Goal: Contribute content: Contribute content

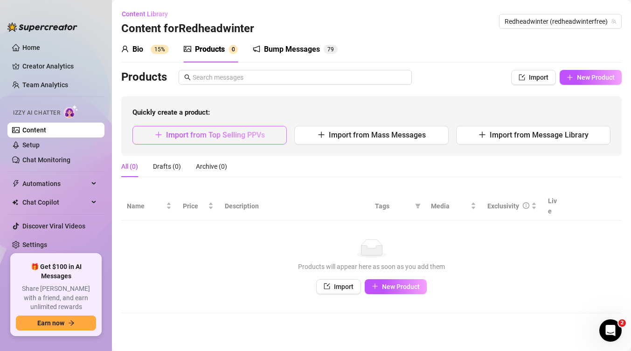
click at [258, 137] on span "Import from Top Selling PPVs" at bounding box center [215, 135] width 99 height 9
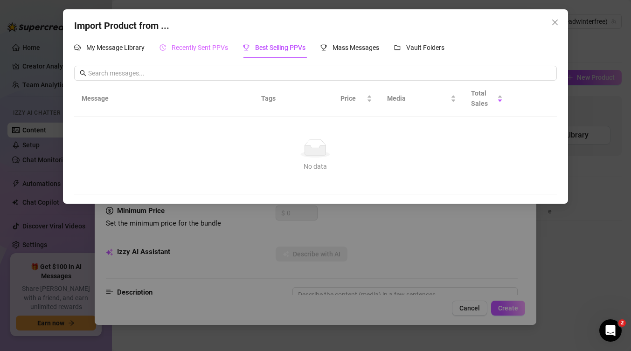
click at [183, 53] on div "Recently Sent PPVs" at bounding box center [194, 47] width 69 height 21
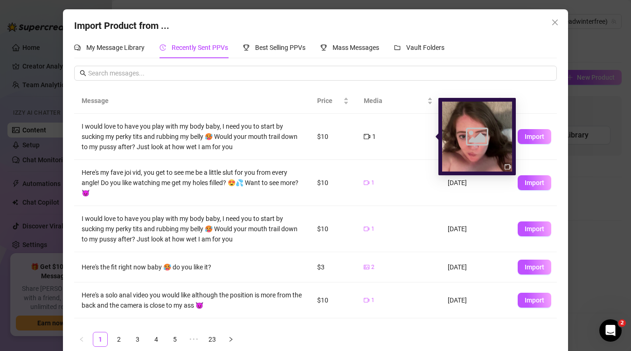
click at [367, 138] on icon "video-camera" at bounding box center [367, 136] width 7 height 7
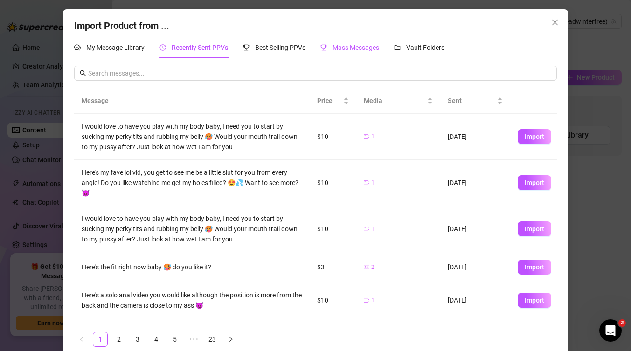
click at [368, 52] on div "Mass Messages" at bounding box center [349, 47] width 59 height 10
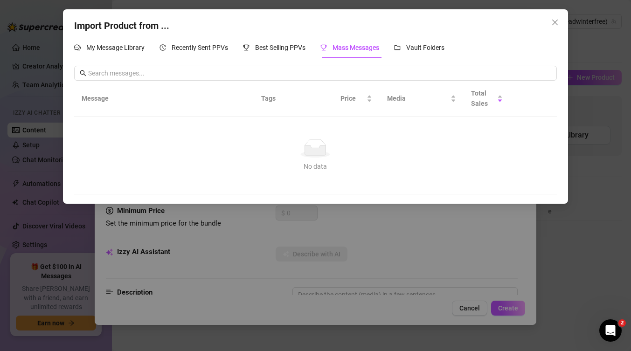
click at [451, 247] on div "Import Product from ... My Message Library Recently Sent PPVs Best Selling PPVs…" at bounding box center [315, 175] width 631 height 351
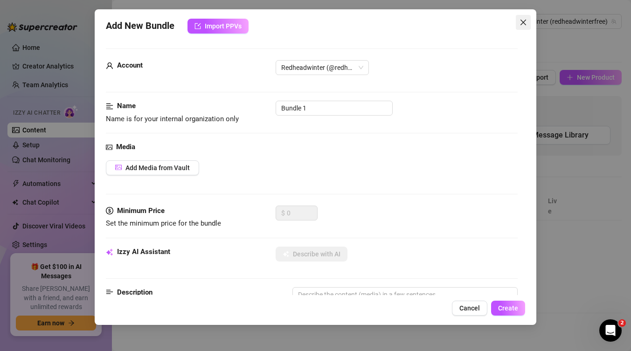
click at [524, 17] on button "Close" at bounding box center [523, 22] width 15 height 15
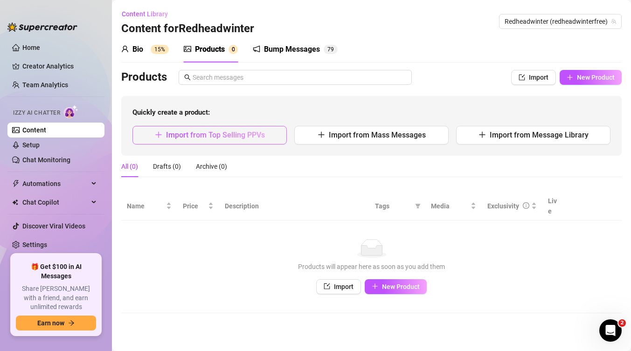
click at [257, 134] on span "Import from Top Selling PPVs" at bounding box center [215, 135] width 99 height 9
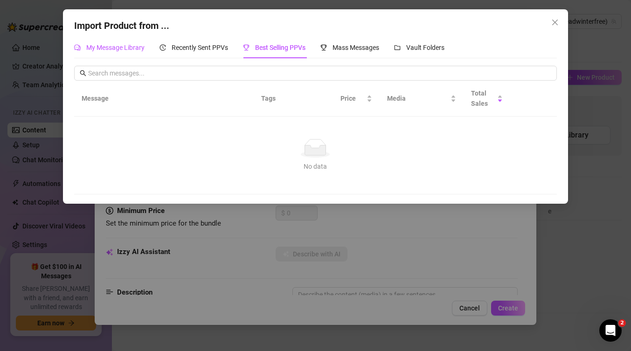
click at [124, 52] on div "My Message Library" at bounding box center [109, 47] width 70 height 10
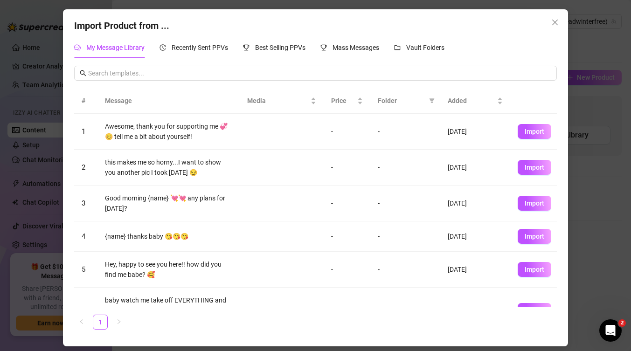
scroll to position [63, 0]
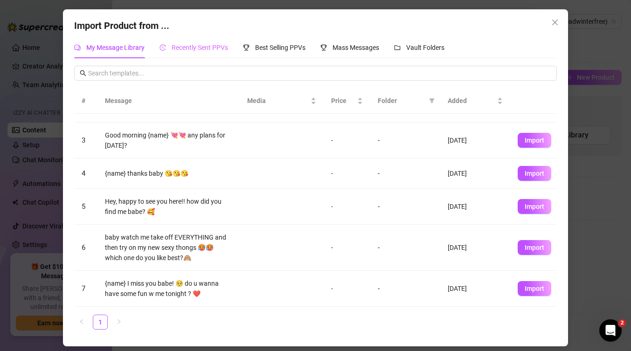
click at [200, 54] on div "Recently Sent PPVs" at bounding box center [194, 47] width 69 height 21
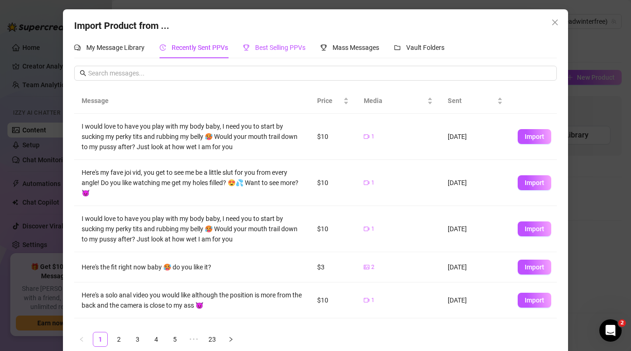
click at [264, 44] on span "Best Selling PPVs" at bounding box center [280, 47] width 50 height 7
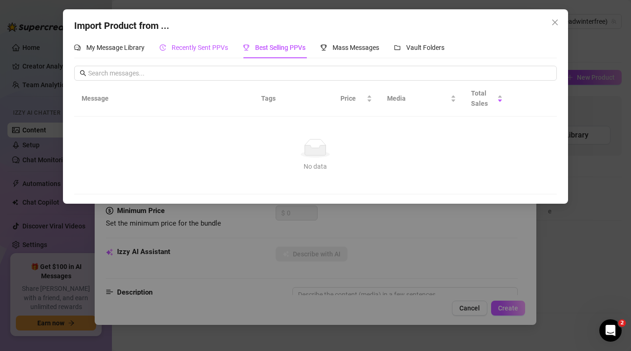
click at [180, 46] on span "Recently Sent PPVs" at bounding box center [200, 47] width 56 height 7
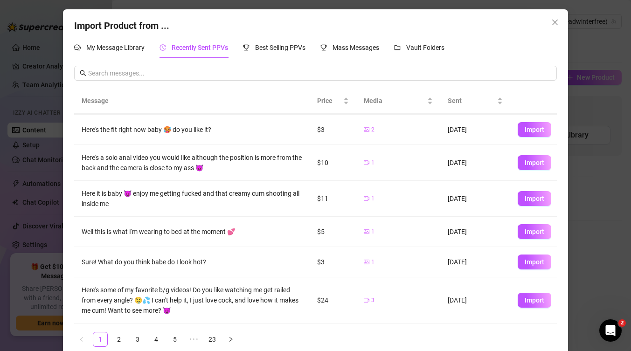
scroll to position [139, 0]
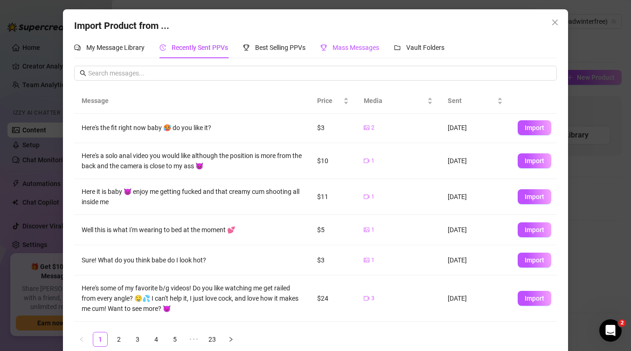
click at [365, 50] on span "Mass Messages" at bounding box center [356, 47] width 47 height 7
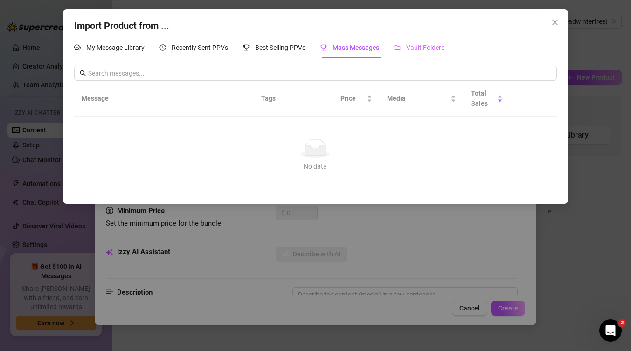
click at [430, 42] on div "Vault Folders" at bounding box center [419, 47] width 50 height 21
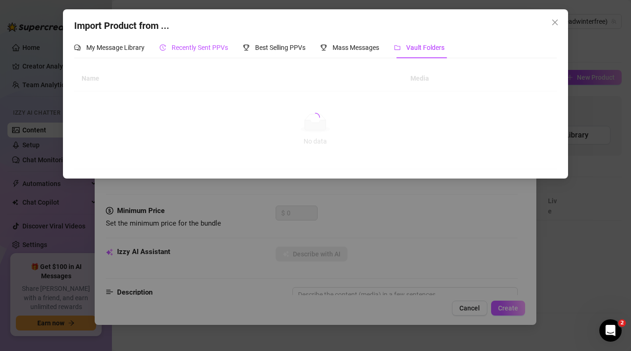
click at [214, 48] on span "Recently Sent PPVs" at bounding box center [200, 47] width 56 height 7
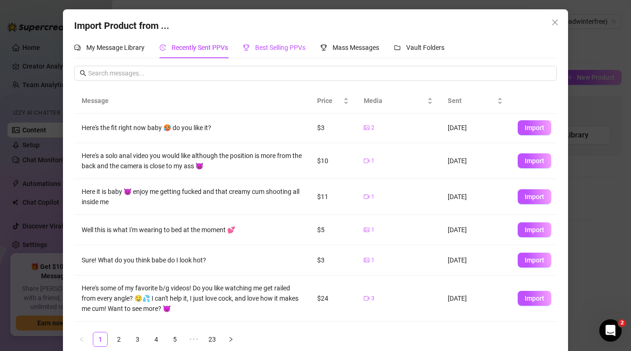
click at [294, 44] on span "Best Selling PPVs" at bounding box center [280, 47] width 50 height 7
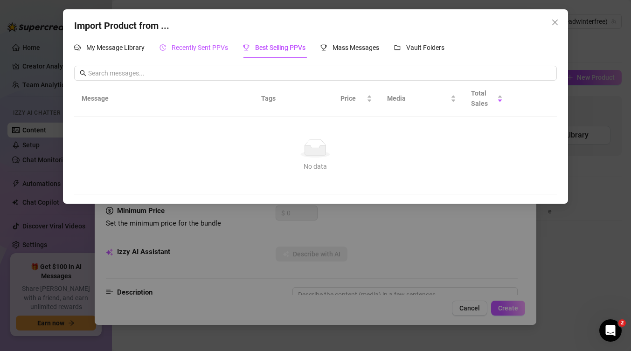
click at [194, 52] on div "Recently Sent PPVs" at bounding box center [194, 47] width 69 height 10
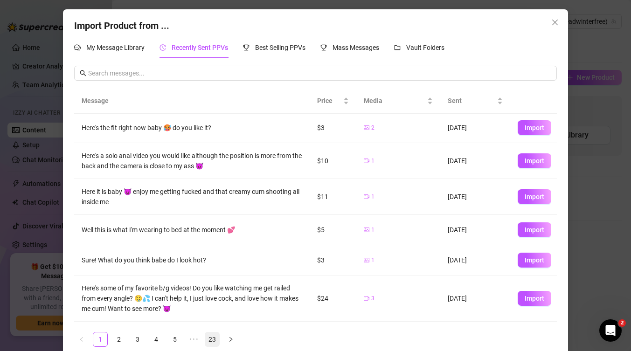
click at [211, 337] on link "23" at bounding box center [212, 340] width 14 height 14
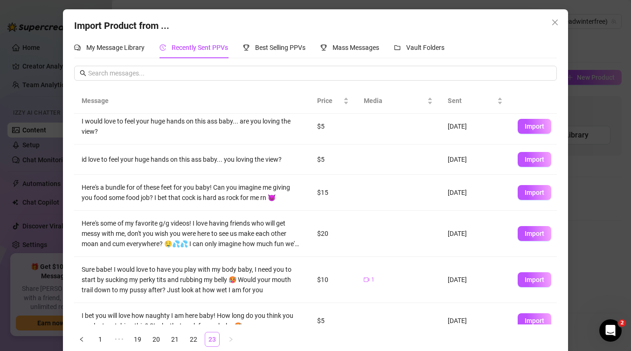
scroll to position [0, 0]
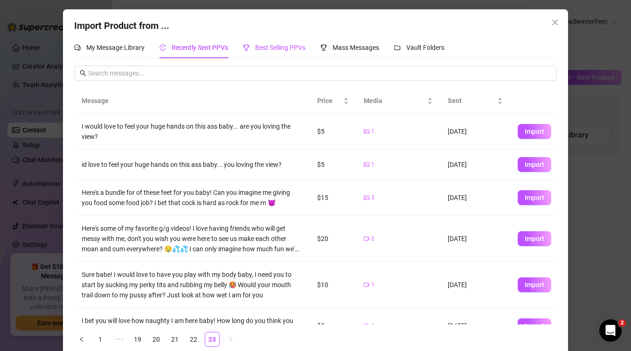
click at [285, 50] on span "Best Selling PPVs" at bounding box center [280, 47] width 50 height 7
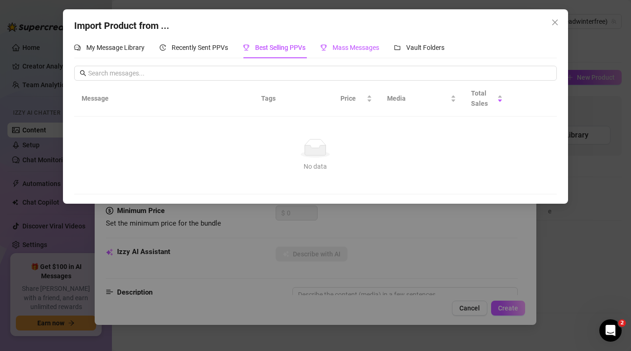
click at [361, 42] on div "Mass Messages" at bounding box center [349, 47] width 59 height 10
click at [423, 44] on span "Vault Folders" at bounding box center [425, 47] width 38 height 7
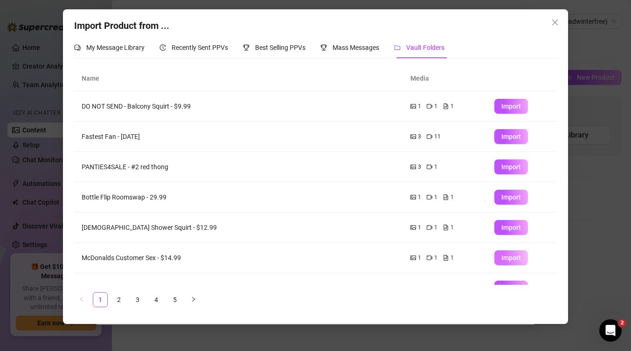
click at [503, 257] on span "Import" at bounding box center [511, 257] width 20 height 7
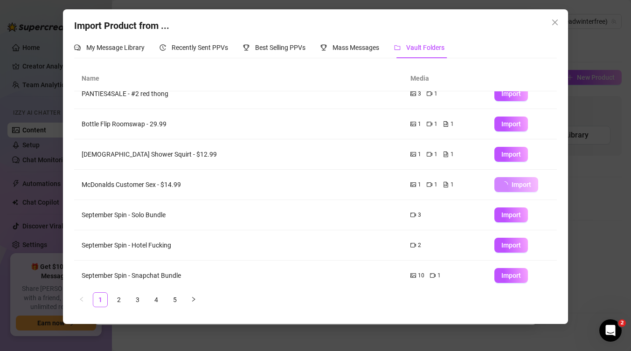
scroll to position [77, 0]
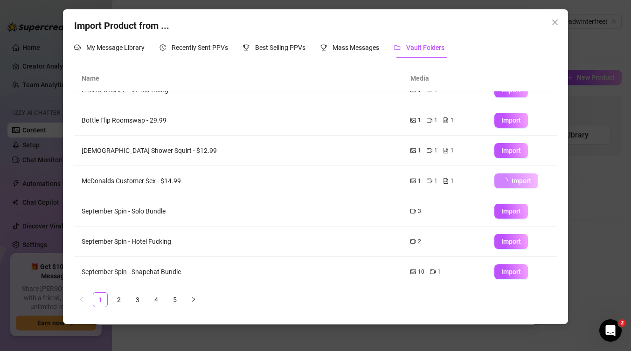
type textarea "Type your message here..."
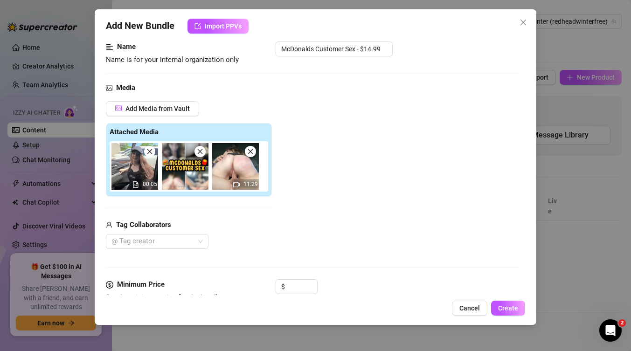
scroll to position [61, 0]
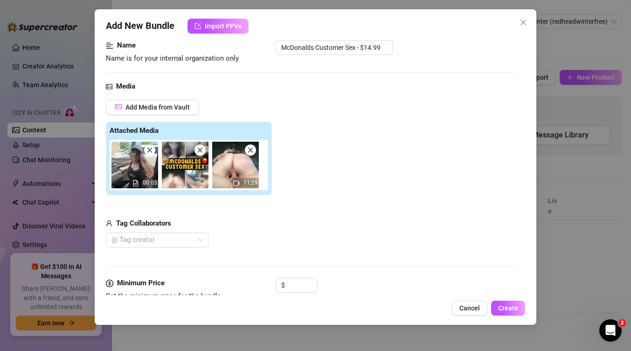
click at [181, 241] on div at bounding box center [152, 240] width 89 height 13
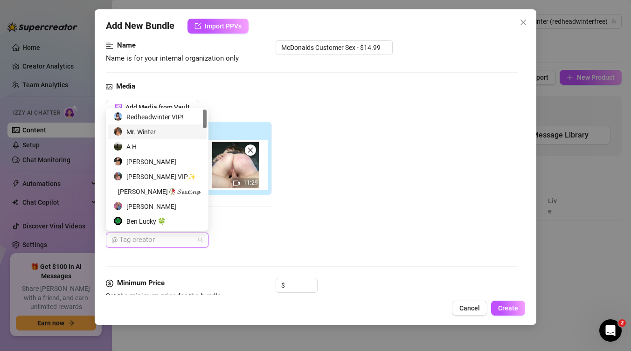
click at [172, 134] on div "Mr. Winter" at bounding box center [157, 132] width 88 height 10
click at [253, 225] on div "Tag Collaborators" at bounding box center [189, 223] width 166 height 11
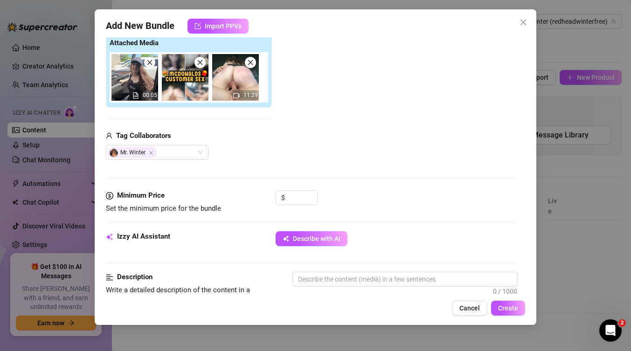
scroll to position [153, 0]
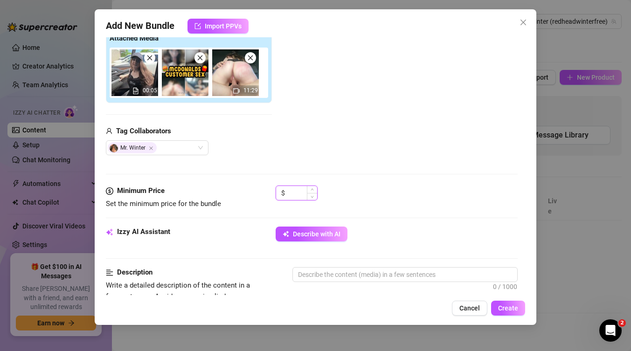
click at [300, 189] on input at bounding box center [302, 193] width 30 height 14
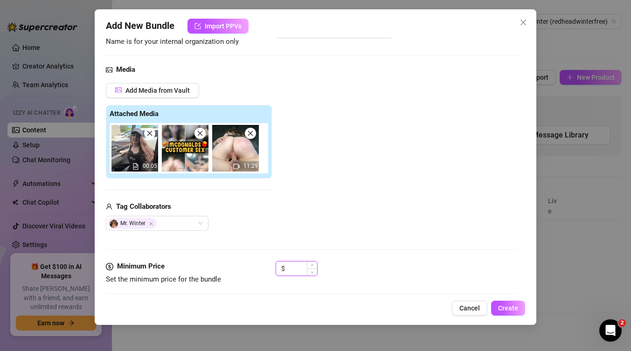
scroll to position [75, 0]
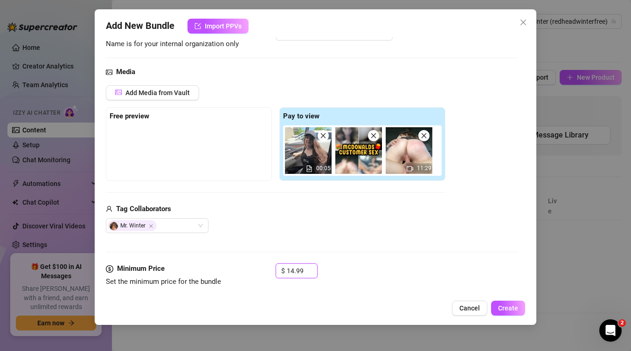
type input "14.99"
click at [354, 217] on div "Tag Collaborators Mr. Winter" at bounding box center [276, 219] width 340 height 30
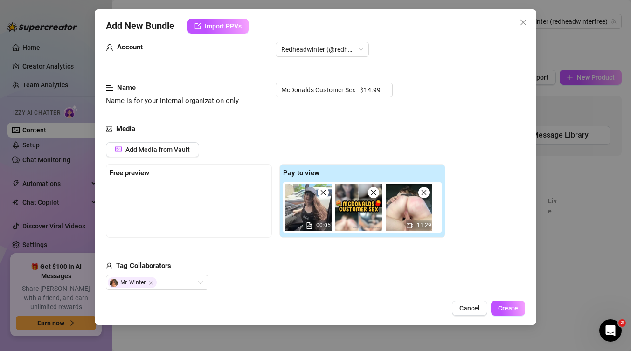
scroll to position [0, 0]
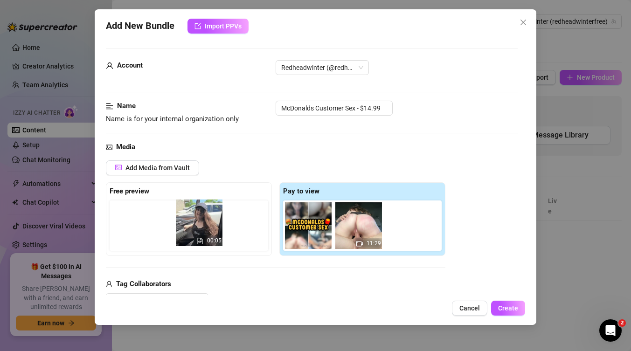
drag, startPoint x: 314, startPoint y: 236, endPoint x: 201, endPoint y: 233, distance: 113.4
click at [201, 233] on div "Free preview Pay to view 00:05 11:29" at bounding box center [276, 219] width 340 height 74
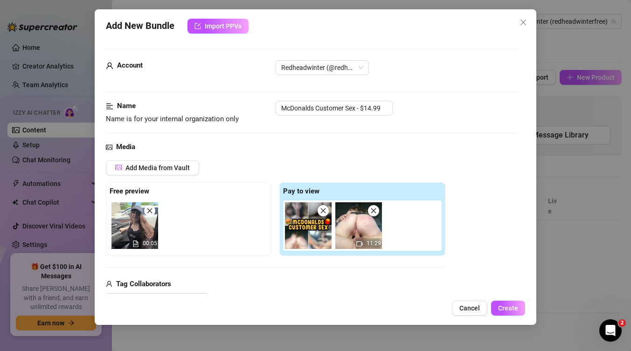
click at [322, 210] on icon "close" at bounding box center [323, 211] width 7 height 7
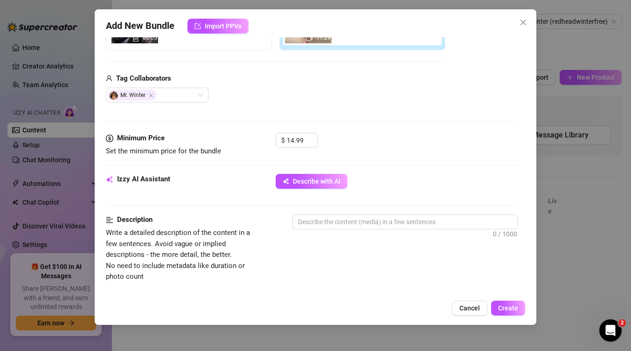
scroll to position [254, 0]
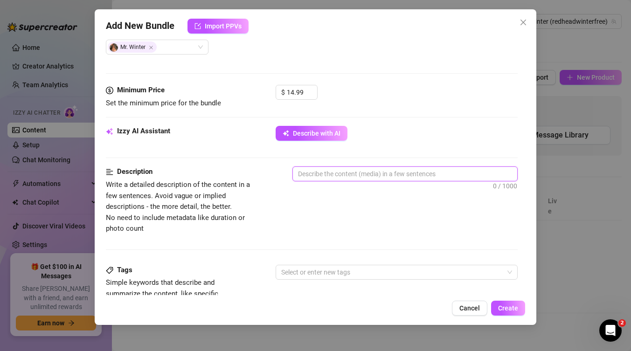
click at [363, 176] on textarea at bounding box center [405, 174] width 224 height 14
paste textarea ""MCDONALDS CUSTOMER CAR SEX 🍟 💦 I fucked my fav customer in his car in the [PER…"
type textarea ""MCDONALDS CUSTOMER CAR SEX 🍟 💦 I fucked my fav customer in his car in the [PER…"
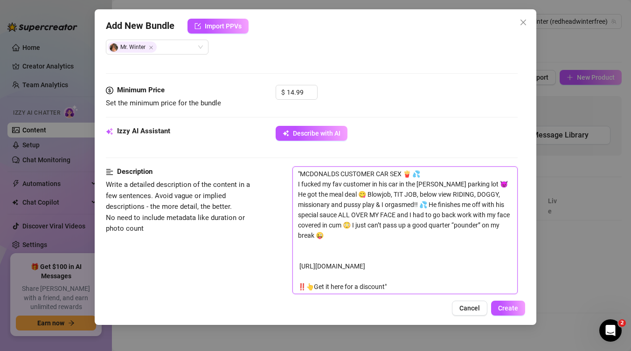
scroll to position [0, 0]
drag, startPoint x: 367, startPoint y: 284, endPoint x: 288, endPoint y: 250, distance: 85.4
click at [288, 250] on div "Description Write a detailed description of the content in a few sentences. Avo…" at bounding box center [312, 243] width 412 height 153
type textarea ""MCDONALDS CUSTOMER CAR SEX 🍟 💦 I fucked my fav customer in his car in the [PER…"
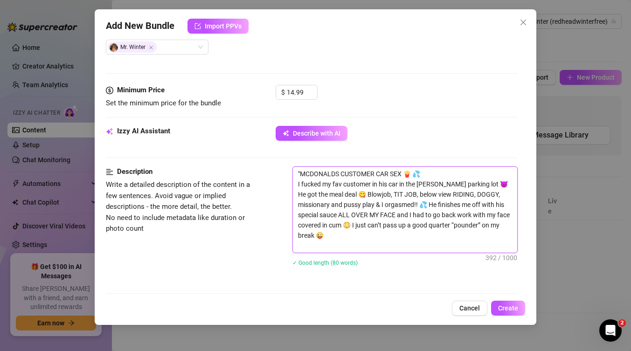
type textarea ""MCDONALDS CUSTOMER CAR SEX 🍟 💦 I fucked my fav customer in his car in the [PER…"
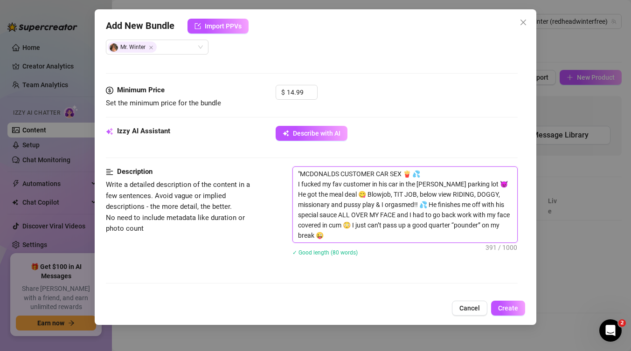
click at [301, 174] on textarea ""MCDONALDS CUSTOMER CAR SEX 🍟 💦 I fucked my fav customer in his car in the [PER…" at bounding box center [405, 205] width 224 height 76
type textarea "MCDONALDS CUSTOMER CAR SEX 🍟 💦 I fucked my fav customer in his car in the [PERS…"
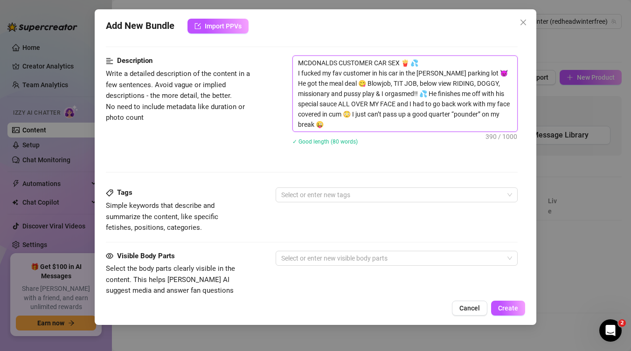
scroll to position [366, 0]
click at [305, 195] on div at bounding box center [392, 194] width 229 height 13
type textarea "MCDONALDS CUSTOMER CAR SEX 🍟 💦 I fucked my fav customer in his car in the [PERS…"
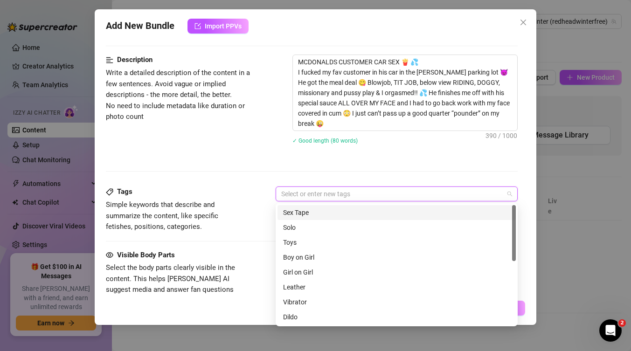
type input "B"
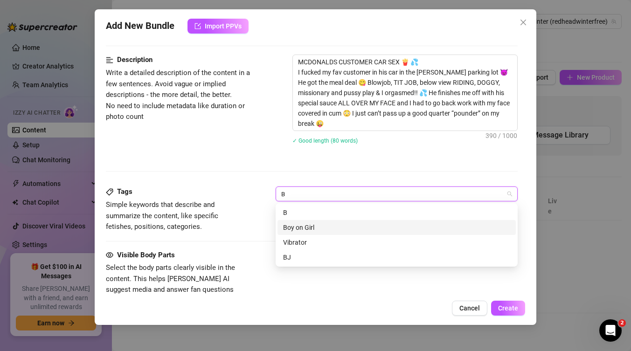
click at [334, 230] on div "Boy on Girl" at bounding box center [396, 228] width 227 height 10
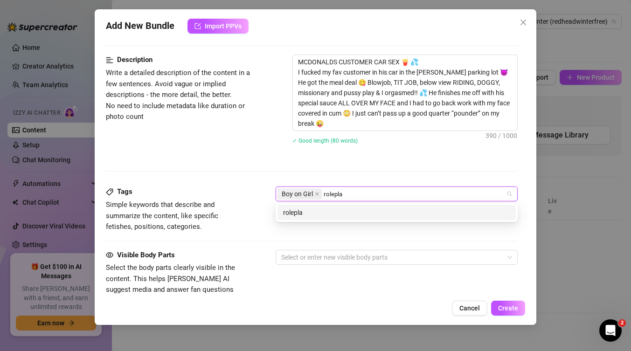
type input "roleplay"
click at [318, 216] on div "roleplay" at bounding box center [396, 213] width 227 height 10
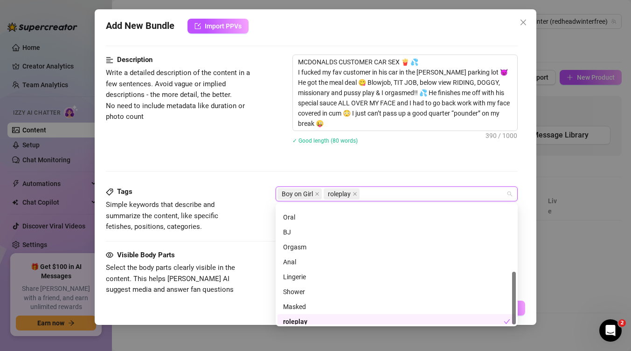
scroll to position [149, 0]
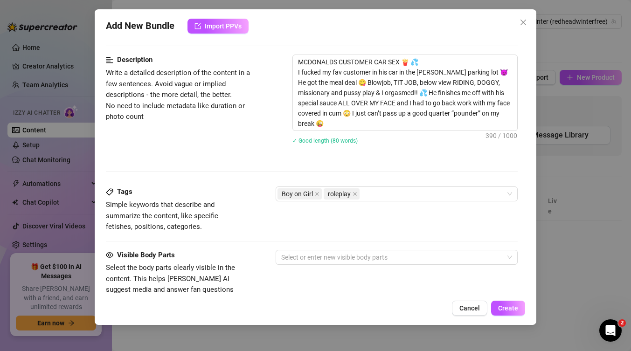
click at [250, 231] on div "Tags Simple keywords that describe and summarize the content, like specific fet…" at bounding box center [312, 210] width 412 height 46
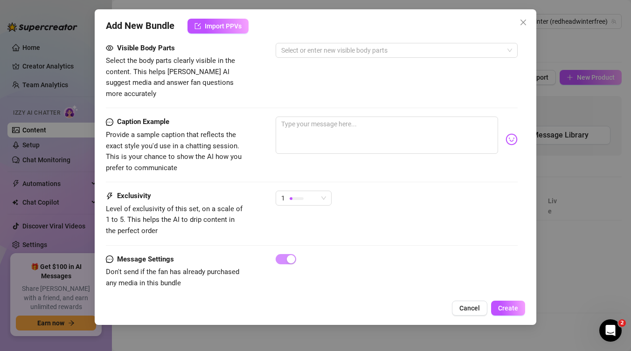
scroll to position [558, 0]
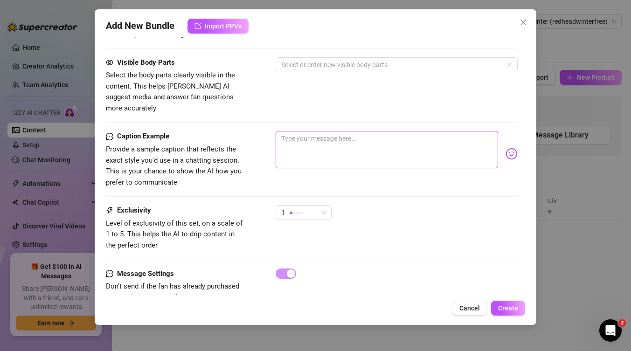
click at [419, 138] on textarea at bounding box center [387, 149] width 223 height 37
paste textarea ""MCDONALDS CUSTOMER CAR SEX 🍟 💦 I fucked my fav customer in his car in the [PER…"
type textarea ""MCDONALDS CUSTOMER CAR SEX 🍟 💦 I fucked my fav customer in his car in the [PER…"
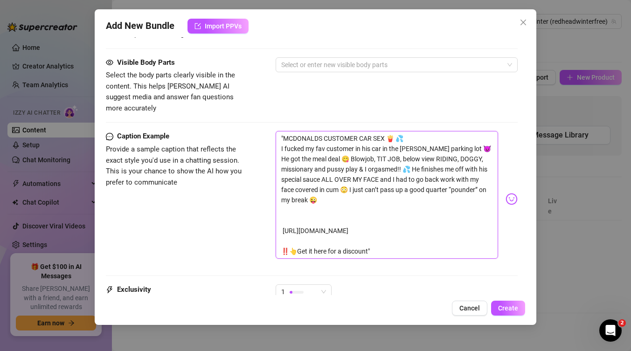
scroll to position [0, 0]
drag, startPoint x: 359, startPoint y: 238, endPoint x: 276, endPoint y: 202, distance: 90.9
click at [271, 207] on div "Caption Example Provide a sample caption that reflects the exact style you'd us…" at bounding box center [312, 199] width 412 height 136
type textarea ""MCDONALDS CUSTOMER CAR SEX 🍟 💦 I fucked my fav customer in his car in the [PER…"
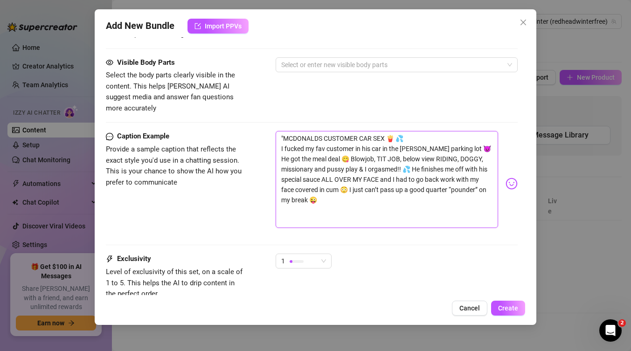
type textarea ""MCDONALDS CUSTOMER CAR SEX 🍟 💦 I fucked my fav customer in his car in the [PER…"
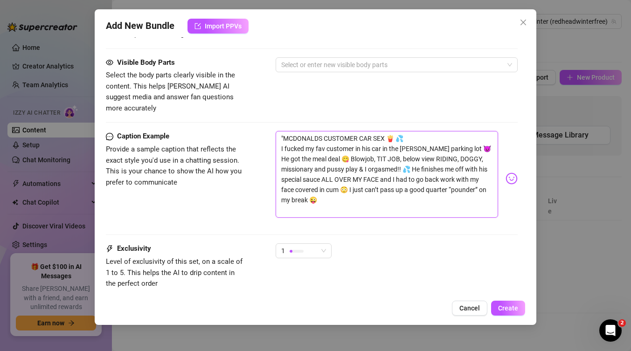
type textarea ""MCDONALDS CUSTOMER CAR SEX 🍟 💦 I fucked my fav customer in his car in the [PER…"
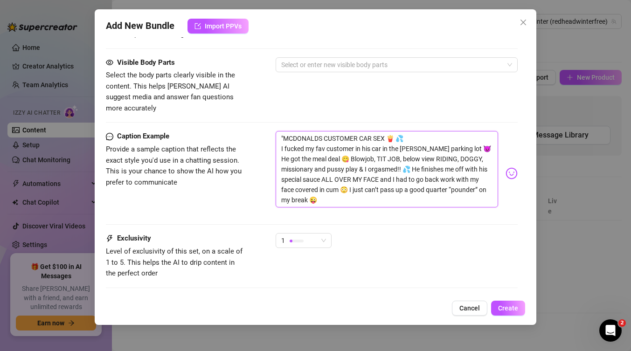
click at [283, 131] on textarea ""MCDONALDS CUSTOMER CAR SEX 🍟 💦 I fucked my fav customer in his car in the [PER…" at bounding box center [387, 169] width 223 height 77
type textarea "MCDONALDS CUSTOMER CAR SEX 🍟 💦 I fucked my fav customer in his car in the [PERS…"
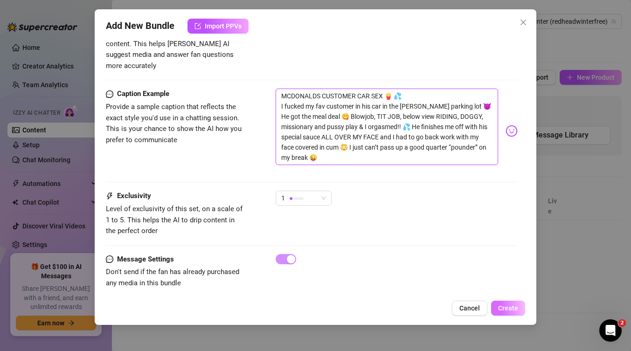
type textarea "MCDONALDS CUSTOMER CAR SEX 🍟 💦 I fucked my fav customer in his car in the [PERS…"
click at [512, 307] on span "Create" at bounding box center [508, 308] width 20 height 7
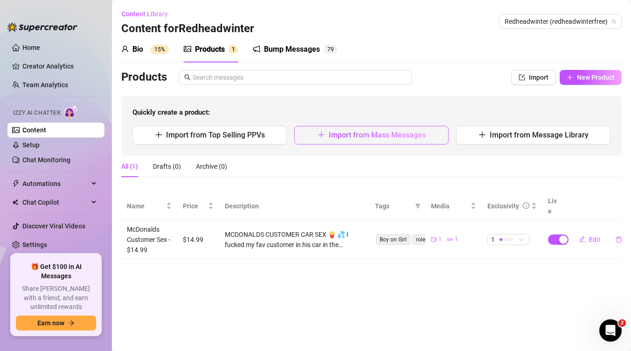
click at [400, 139] on span "Import from Mass Messages" at bounding box center [377, 135] width 97 height 9
type textarea "Type your message here..."
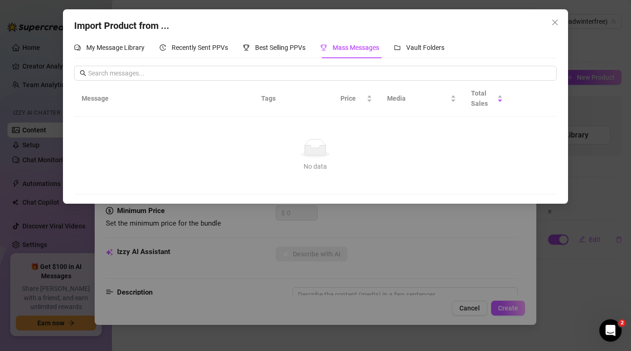
click at [390, 223] on div "Import Product from ... My Message Library Recently Sent PPVs Best Selling PPVs…" at bounding box center [315, 175] width 631 height 351
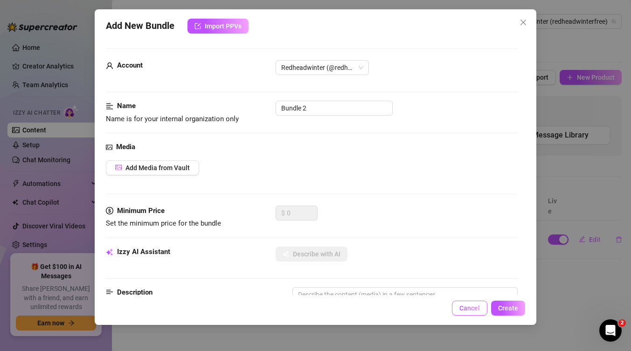
click at [467, 305] on span "Cancel" at bounding box center [469, 308] width 21 height 7
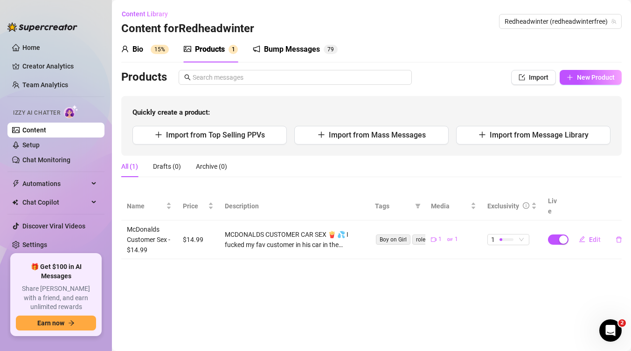
click at [278, 49] on div "Bump Messages" at bounding box center [292, 49] width 56 height 11
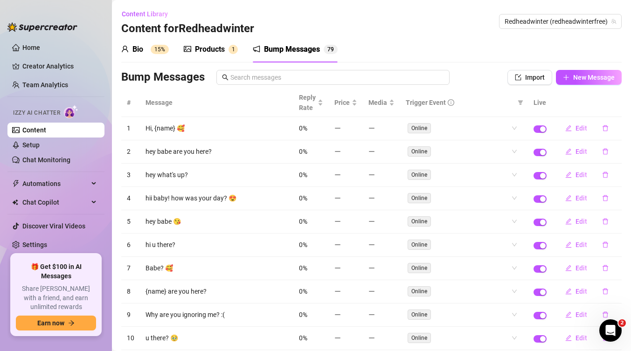
click at [153, 49] on sup "15%" at bounding box center [160, 49] width 18 height 9
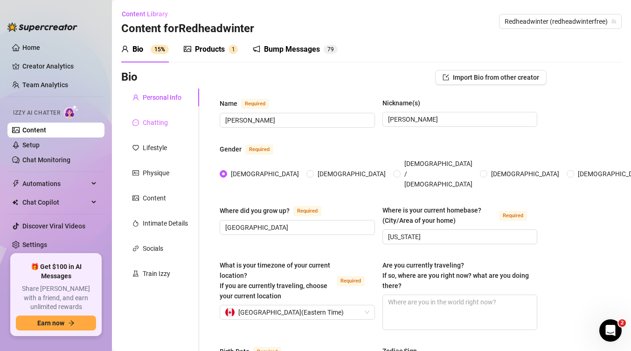
click at [172, 122] on div "Chatting" at bounding box center [160, 123] width 78 height 18
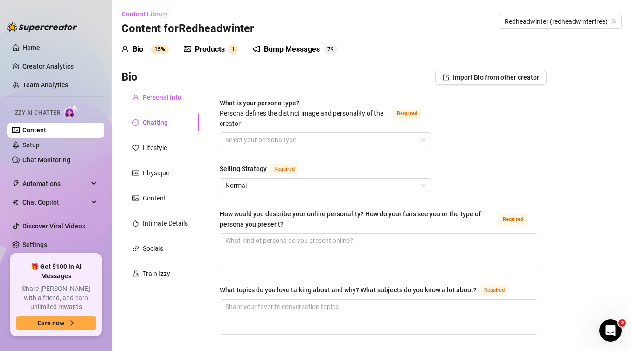
click at [161, 99] on div "Personal Info" at bounding box center [162, 97] width 39 height 10
